Goal: Task Accomplishment & Management: Manage account settings

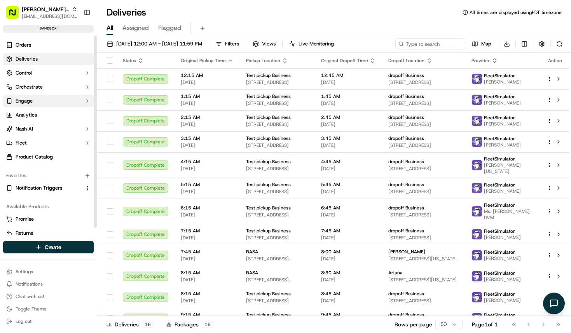
click at [47, 101] on button "Engage" at bounding box center [48, 101] width 91 height 12
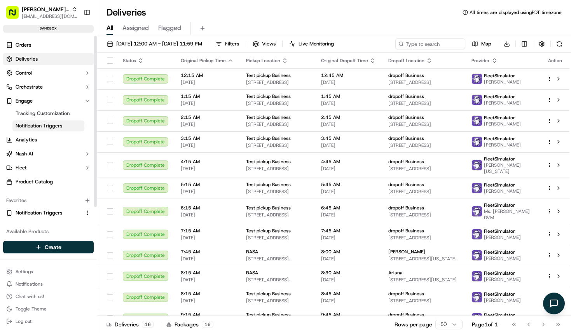
click at [37, 123] on span "Notification Triggers" at bounding box center [39, 125] width 47 height 7
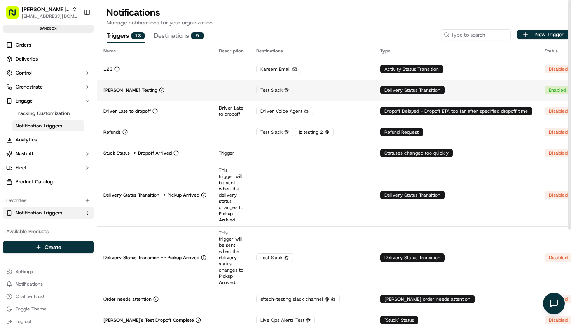
click at [250, 93] on td at bounding box center [231, 90] width 37 height 21
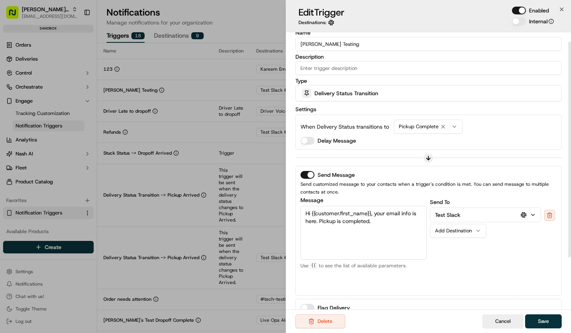
scroll to position [12, 0]
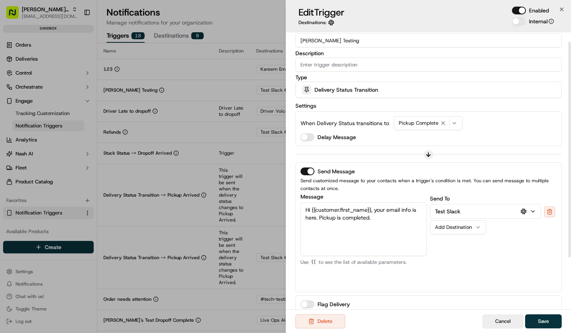
click at [385, 220] on textarea "Hi {{customer.first_name}}, your email info is here. Pickup is completed." at bounding box center [363, 229] width 127 height 54
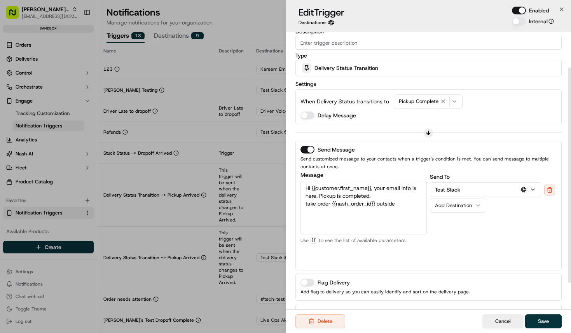
scroll to position [30, 0]
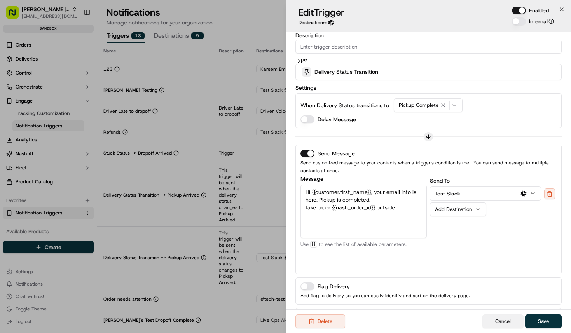
type textarea "Hi {{customer.first_name}}, your email info is here. Pickup is completed. take …"
click at [500, 319] on button "Cancel" at bounding box center [502, 321] width 41 height 14
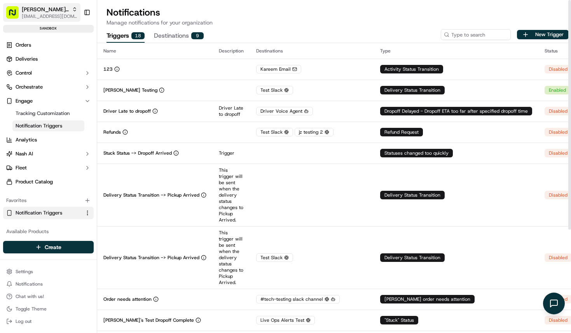
click at [29, 16] on span "[EMAIL_ADDRESS][DOMAIN_NAME]" at bounding box center [50, 16] width 56 height 6
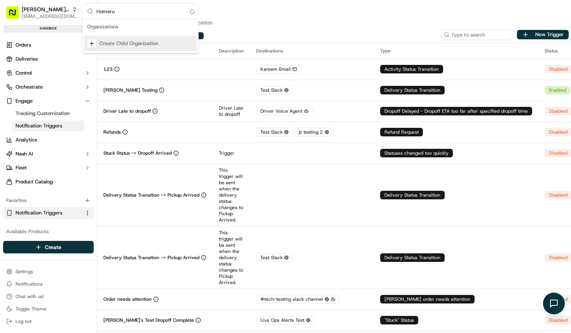
type input "Homerun"
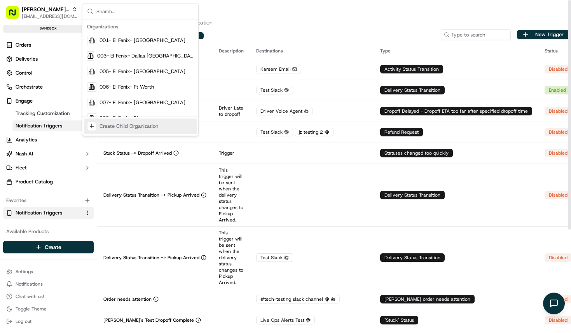
click at [424, 16] on h1 "Notifications" at bounding box center [337, 12] width 462 height 12
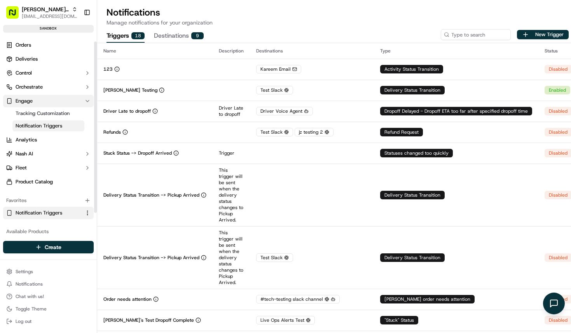
scroll to position [32, 0]
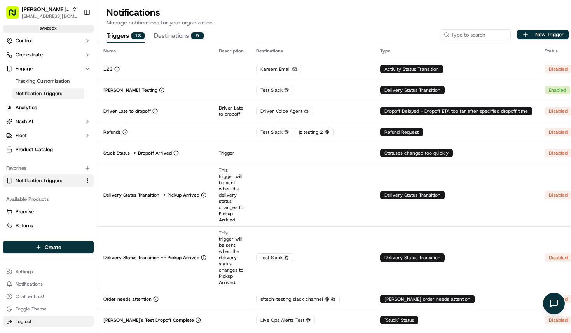
click at [28, 319] on span "Log out" at bounding box center [24, 321] width 16 height 6
